Goal: Entertainment & Leisure: Consume media (video, audio)

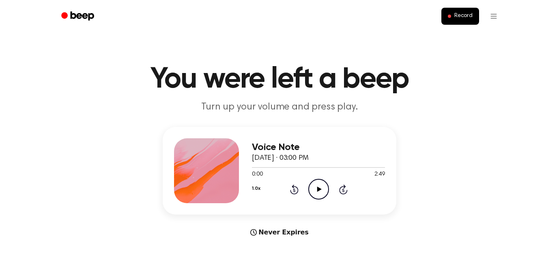
click at [318, 186] on icon "Play Audio" at bounding box center [318, 189] width 21 height 21
click at [322, 186] on icon "Play Audio" at bounding box center [318, 189] width 21 height 21
click at [319, 188] on icon at bounding box center [319, 189] width 4 height 5
click at [315, 193] on icon "Play Audio" at bounding box center [318, 189] width 21 height 21
click at [318, 187] on icon "Play Audio" at bounding box center [318, 189] width 21 height 21
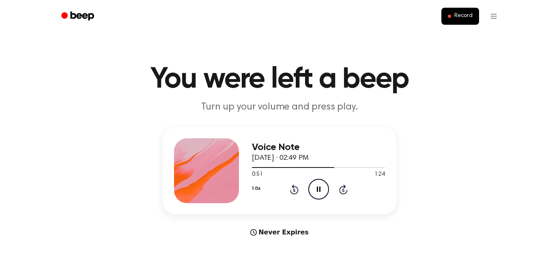
click at [321, 187] on icon "Pause Audio" at bounding box center [318, 189] width 21 height 21
